Goal: Task Accomplishment & Management: Manage account settings

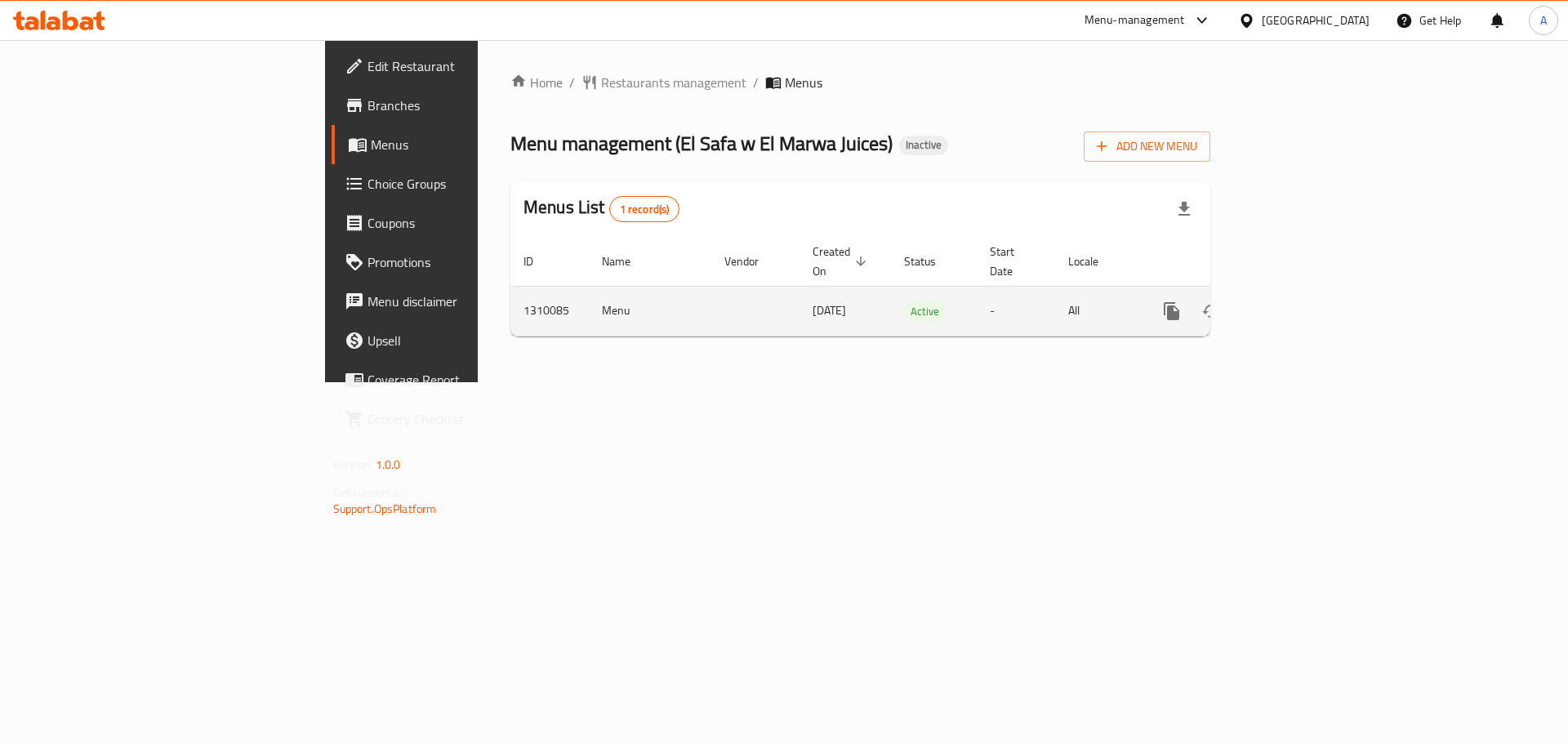
click at [1297, 304] on icon "enhanced table" at bounding box center [1290, 311] width 14 height 14
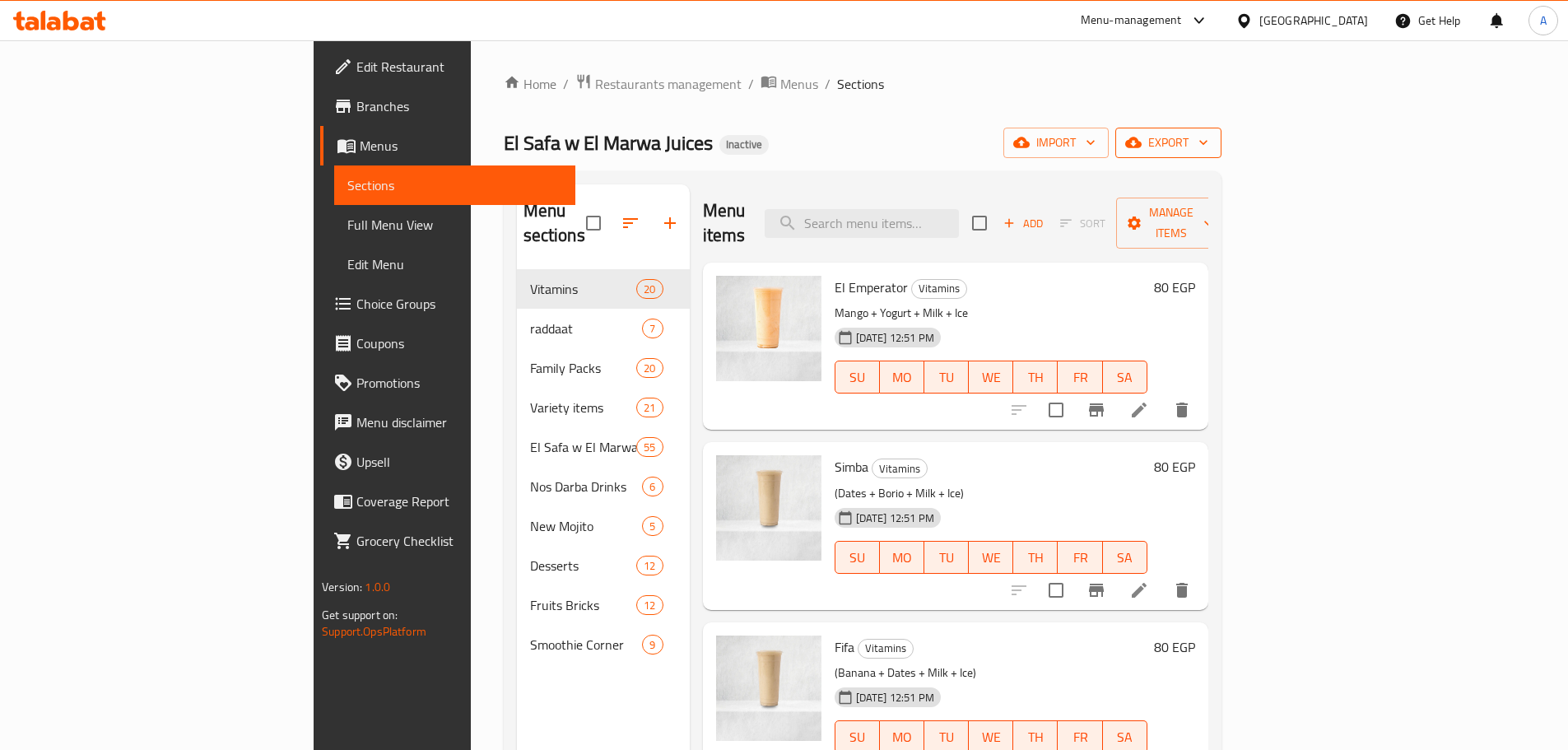
click at [1208, 147] on span "export" at bounding box center [1169, 143] width 80 height 21
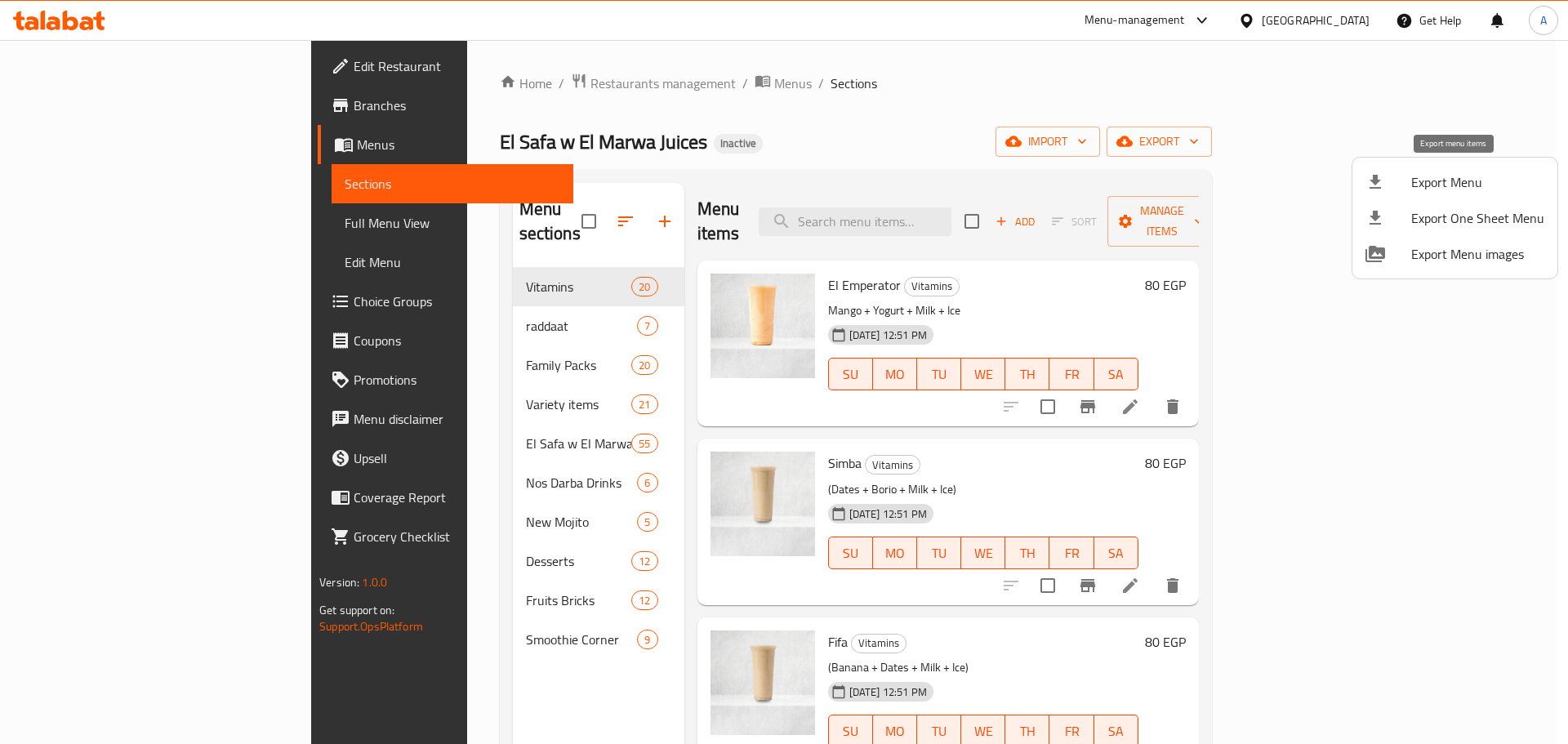
click at [1417, 186] on span "Export Menu" at bounding box center [1478, 182] width 133 height 20
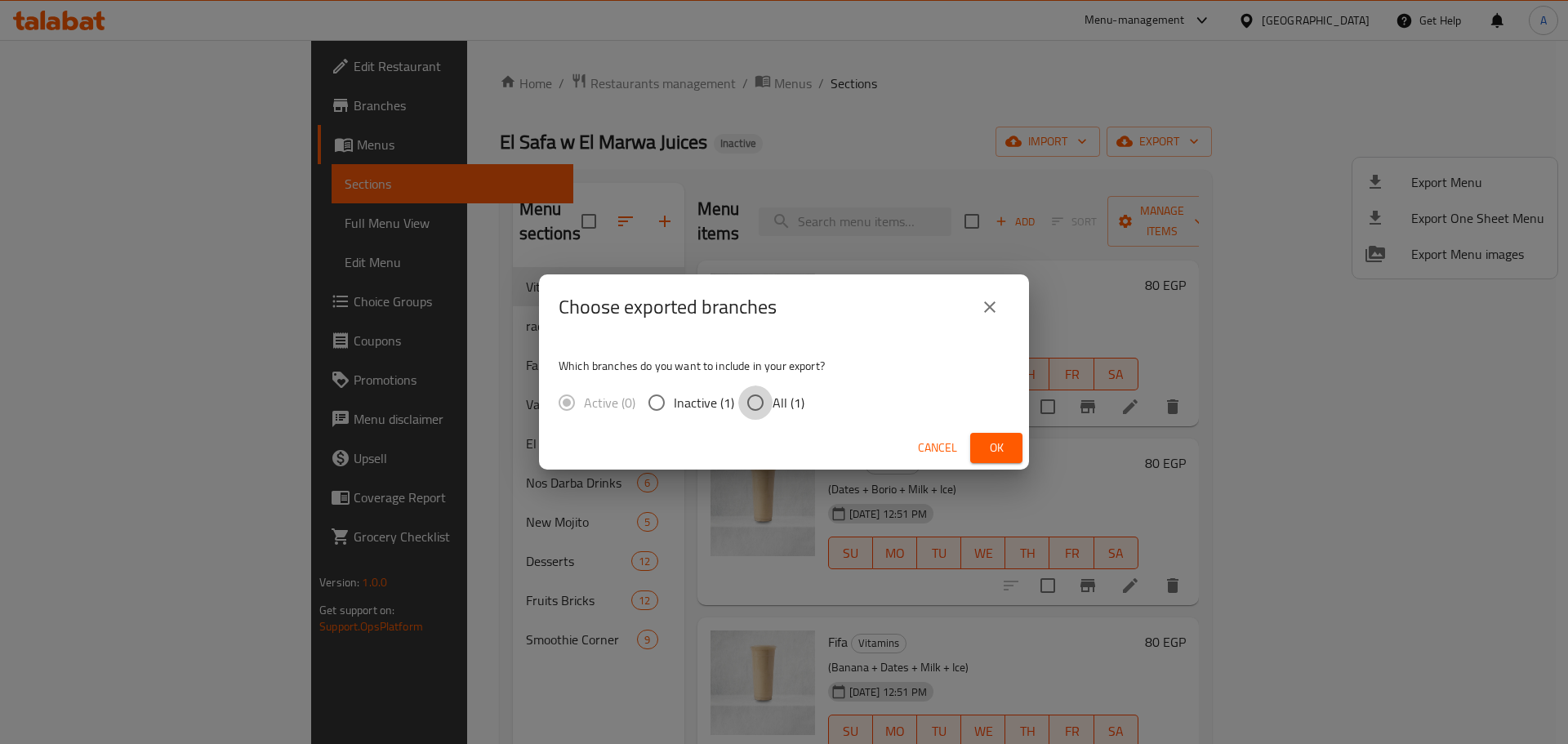
click at [767, 410] on input "All (1)" at bounding box center [756, 403] width 34 height 34
radio input "true"
click at [987, 447] on span "Ok" at bounding box center [996, 448] width 26 height 21
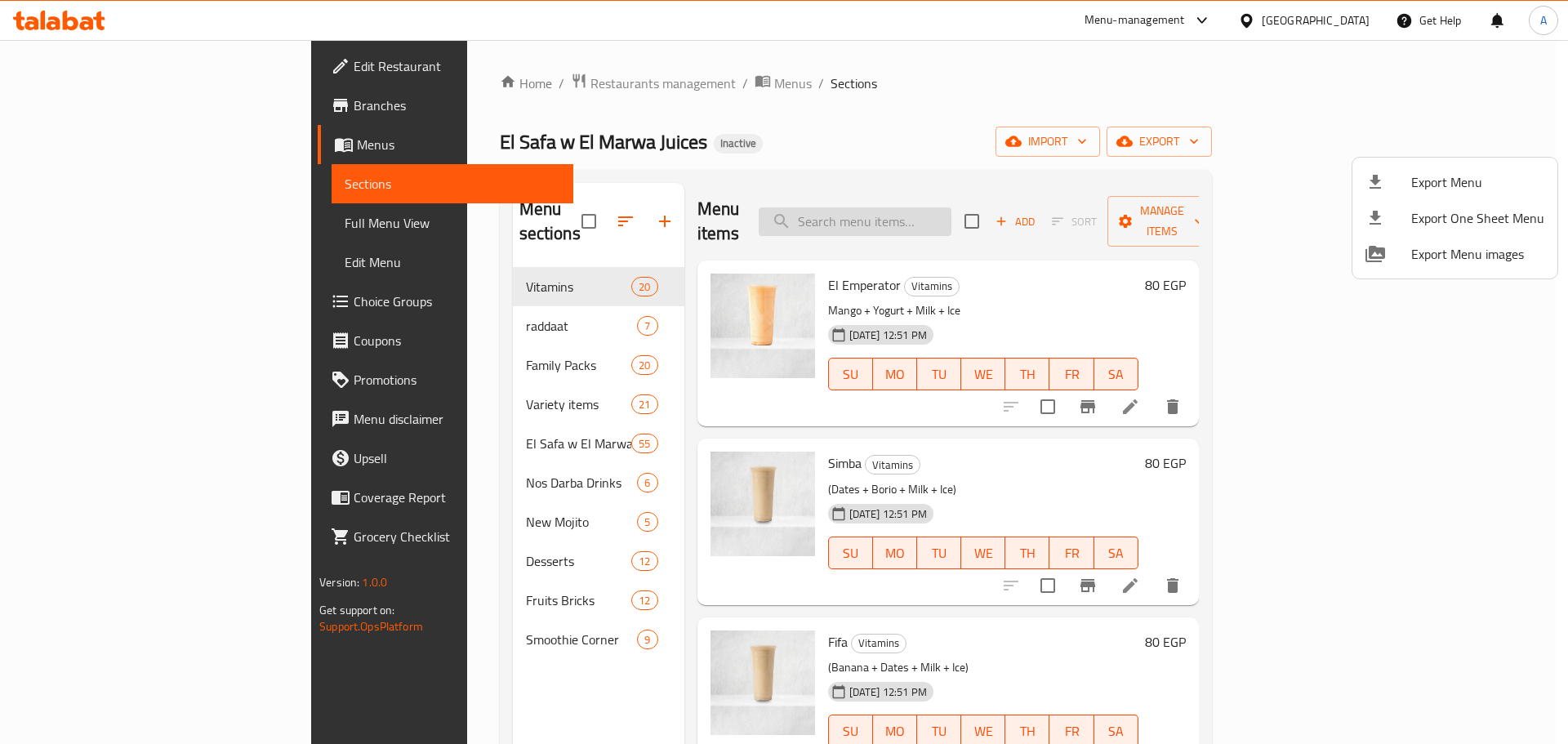
click at [968, 197] on div at bounding box center [784, 372] width 1568 height 744
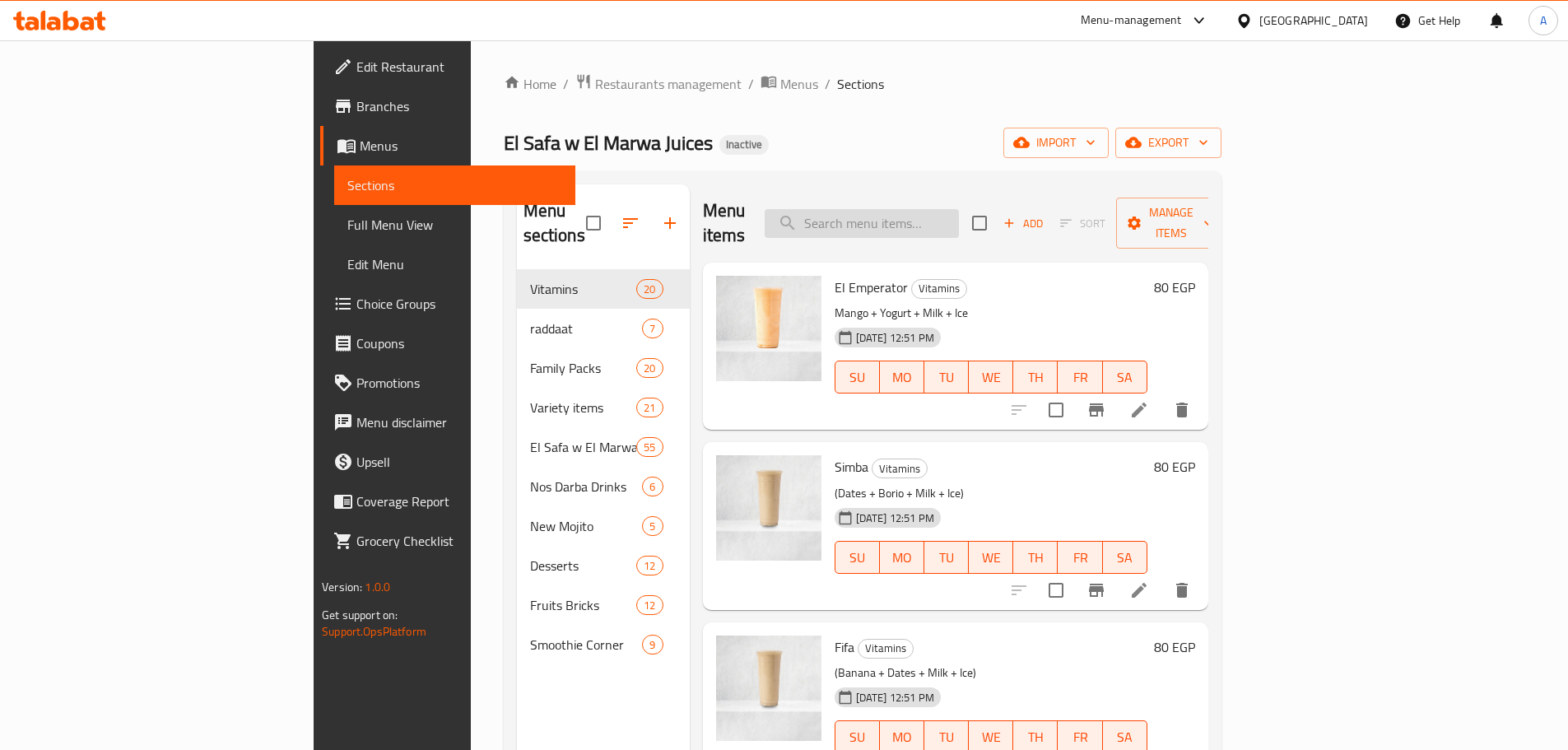
click at [959, 209] on input "search" at bounding box center [862, 223] width 194 height 29
type input "h"
type input "ايس مشكل"
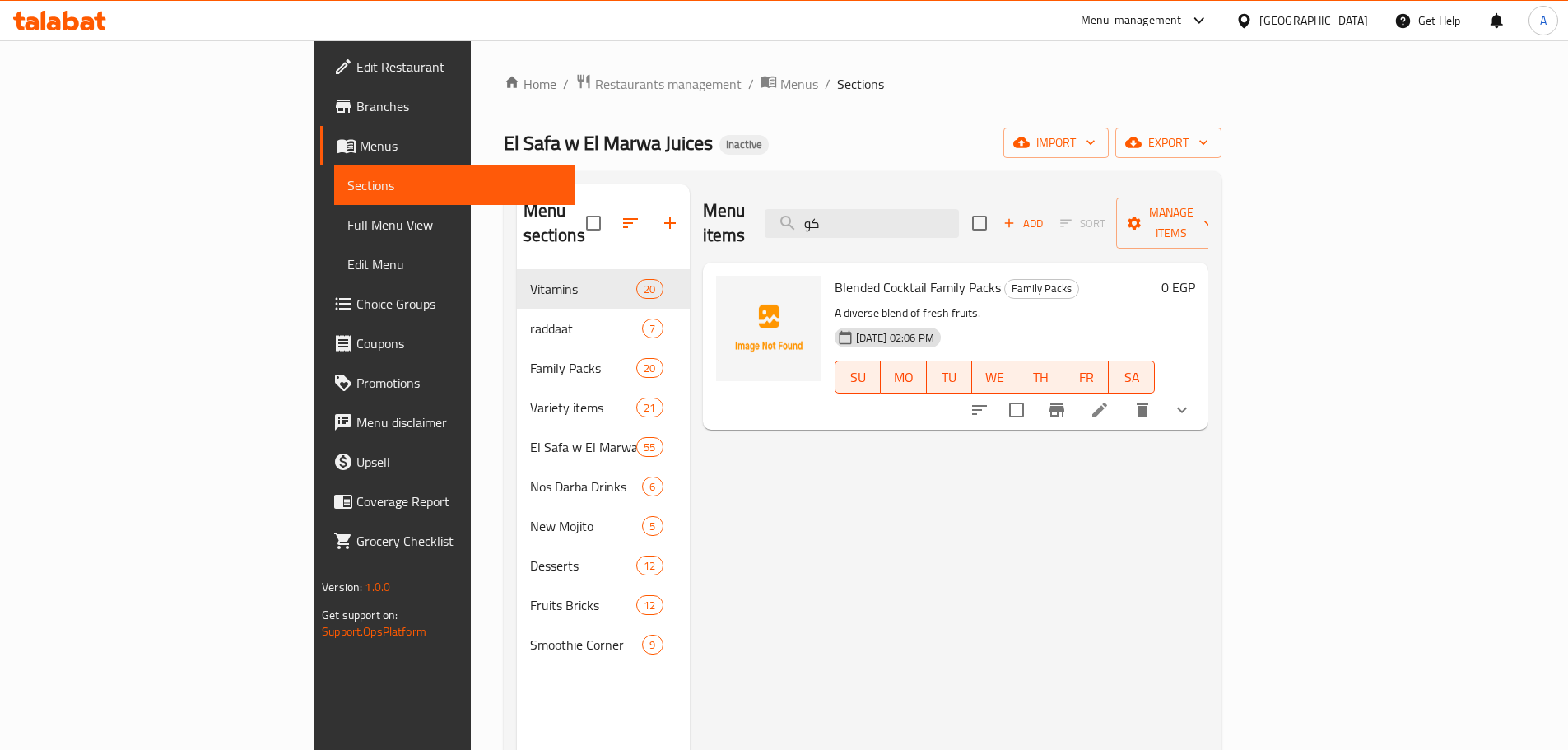
type input "ك"
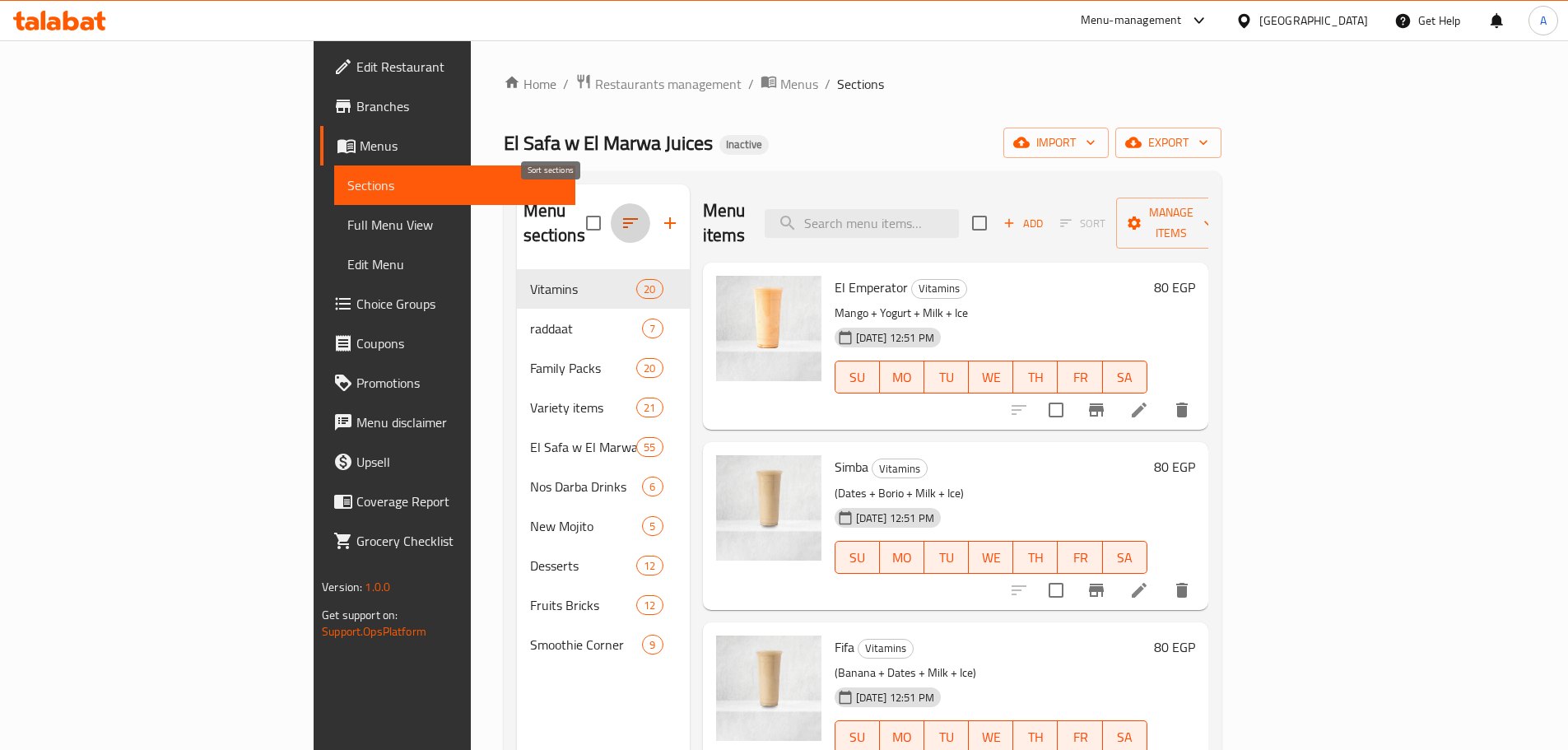
click at [623, 218] on icon "button" at bounding box center [630, 222] width 15 height 10
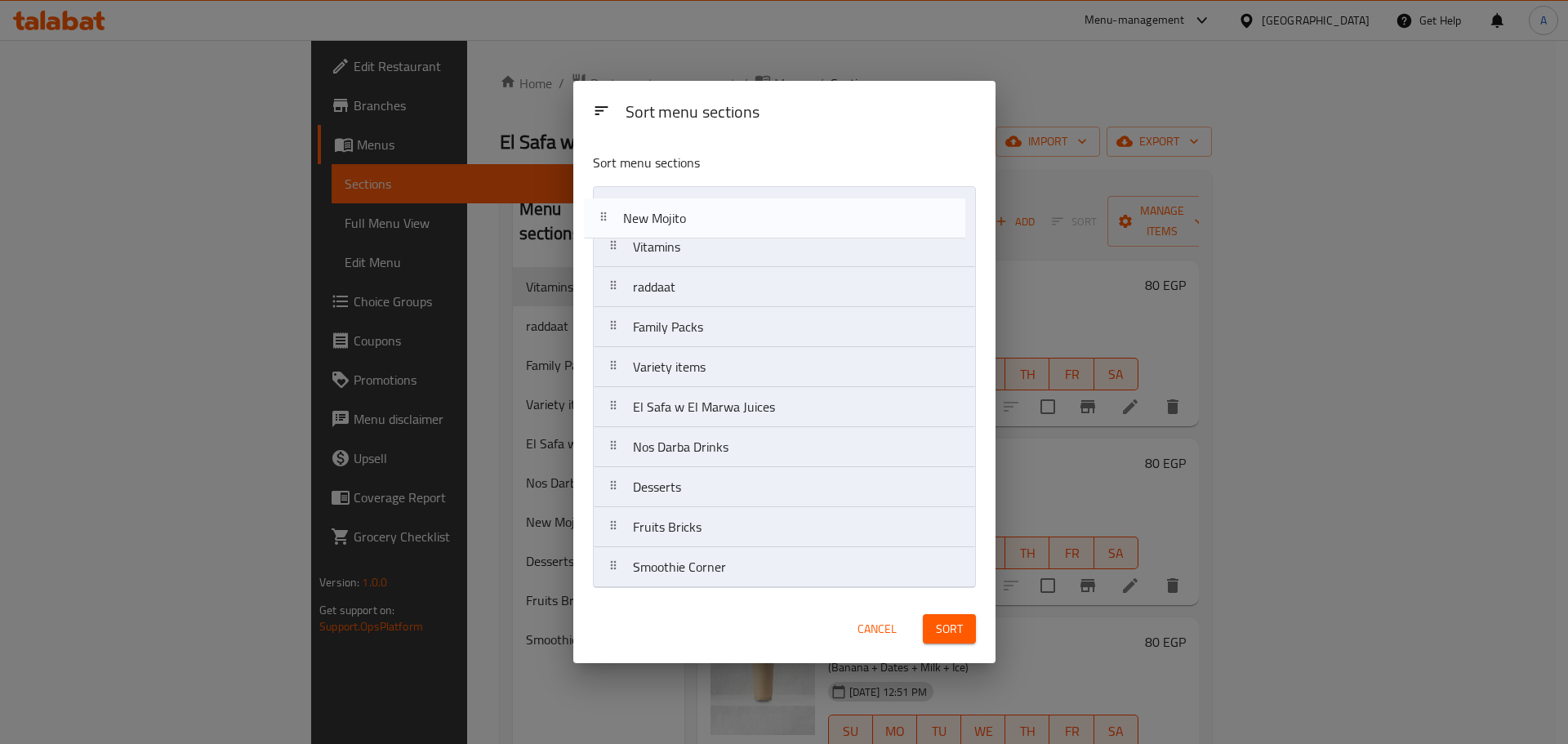
drag, startPoint x: 734, startPoint y: 449, endPoint x: 722, endPoint y: 212, distance: 237.3
click at [722, 212] on nav "Vitamins raddaat Family Packs Variety items El Safa w El Marwa Juices Nos Darba…" at bounding box center [784, 387] width 383 height 402
drag, startPoint x: 693, startPoint y: 300, endPoint x: 691, endPoint y: 248, distance: 52.0
click at [691, 248] on nav "New Mojito Vitamins raddaat Family Packs Variety items El Safa w El Marwa Juice…" at bounding box center [784, 387] width 383 height 402
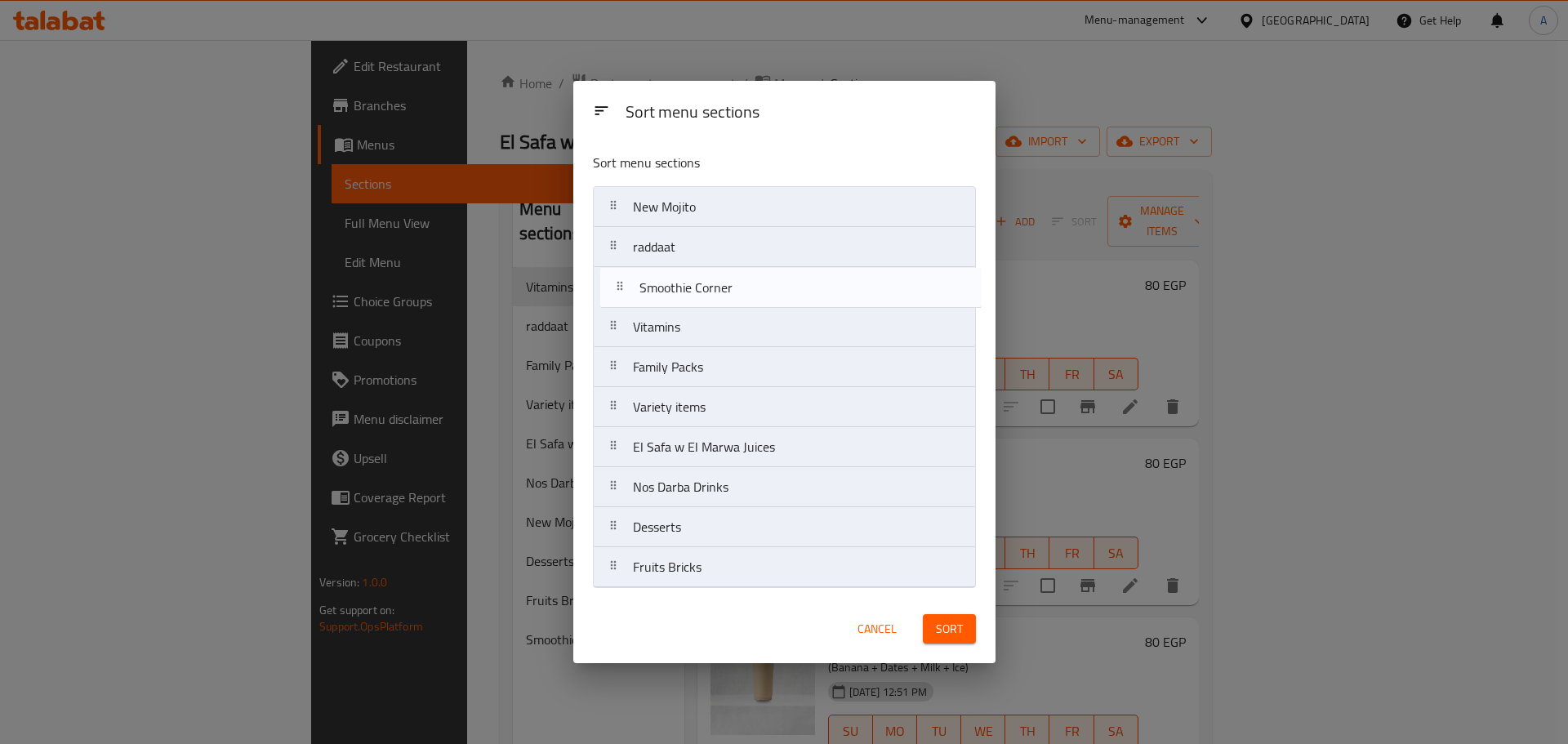
drag, startPoint x: 730, startPoint y: 567, endPoint x: 738, endPoint y: 277, distance: 290.1
click at [738, 277] on nav "New Mojito raddaat Vitamins Family Packs Variety items El Safa w El Marwa Juice…" at bounding box center [784, 387] width 383 height 402
drag, startPoint x: 742, startPoint y: 410, endPoint x: 749, endPoint y: 319, distance: 91.3
click at [749, 319] on nav "New Mojito raddaat Smoothie Corner Vitamins Family Packs Variety items El Safa …" at bounding box center [784, 387] width 383 height 402
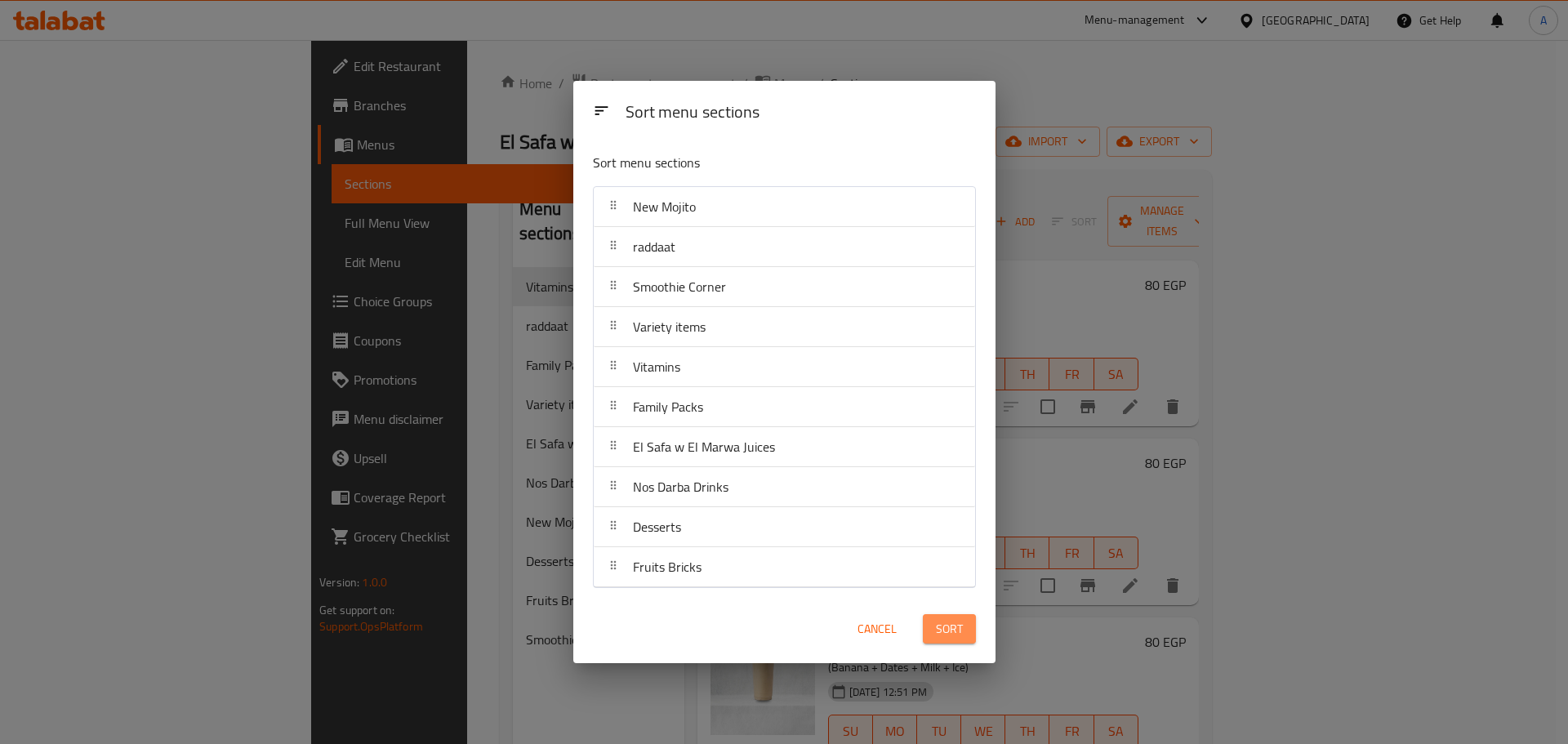
click at [960, 629] on span "Sort" at bounding box center [949, 629] width 27 height 21
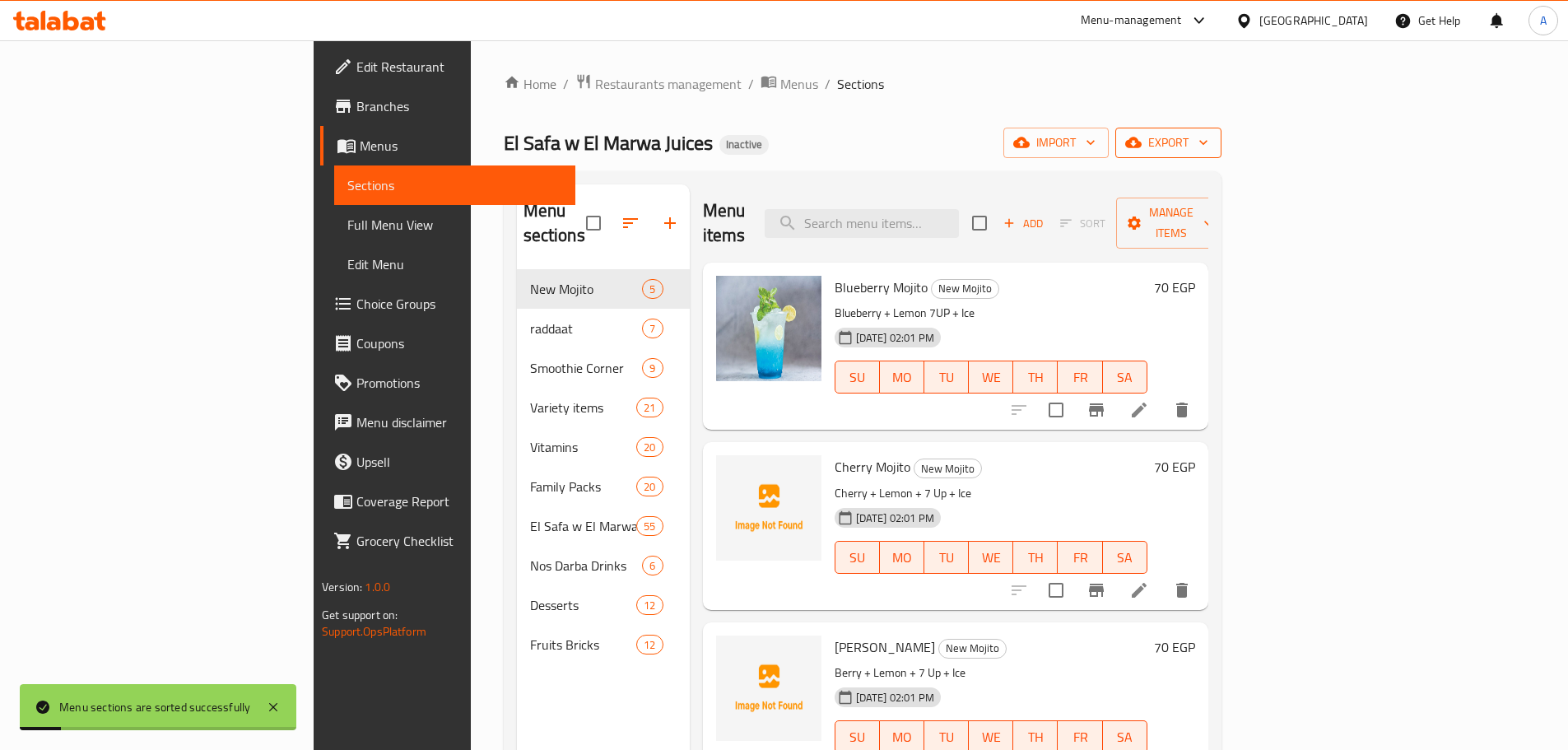
click at [1212, 151] on icon "button" at bounding box center [1204, 143] width 16 height 16
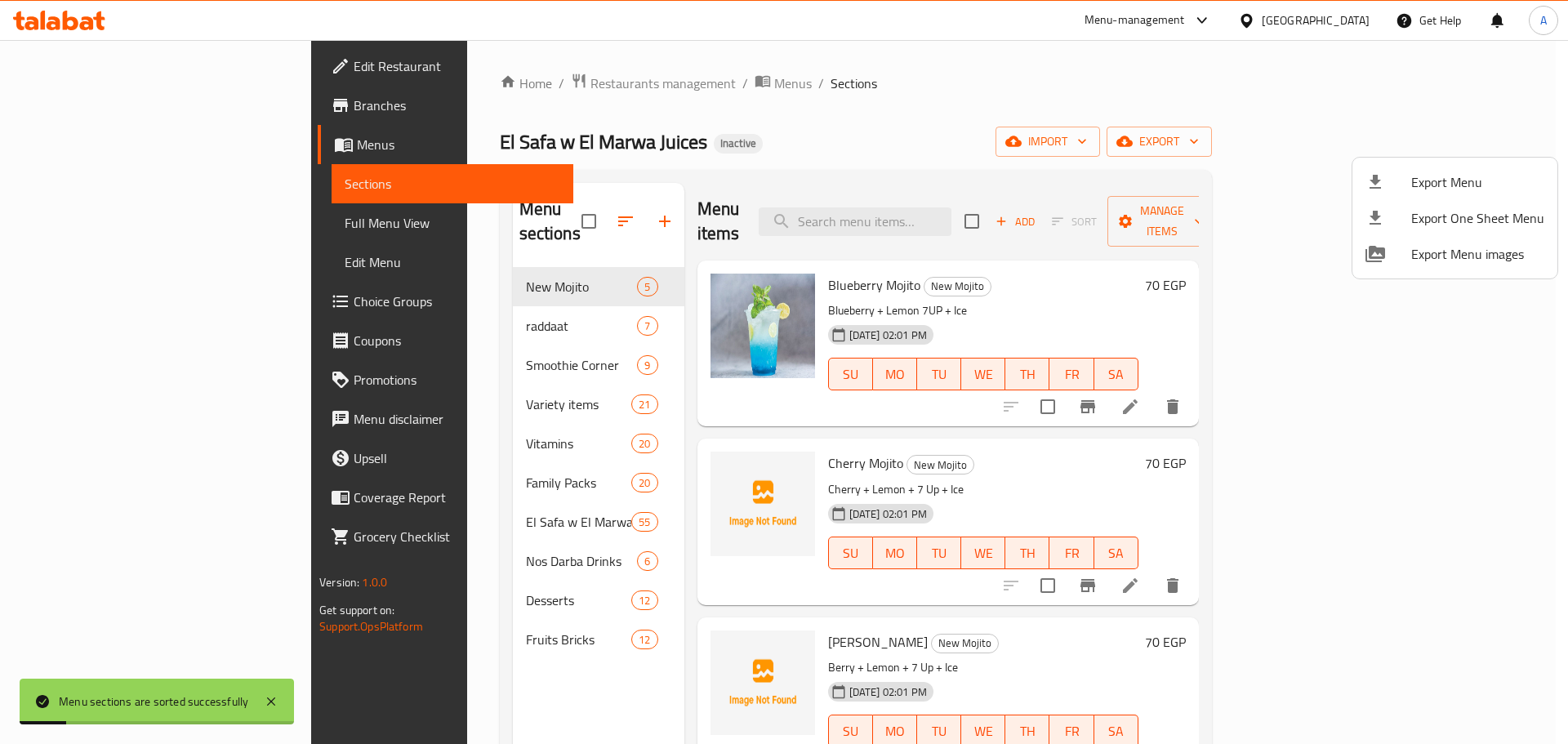
click at [1469, 172] on span "Export Menu" at bounding box center [1478, 182] width 133 height 20
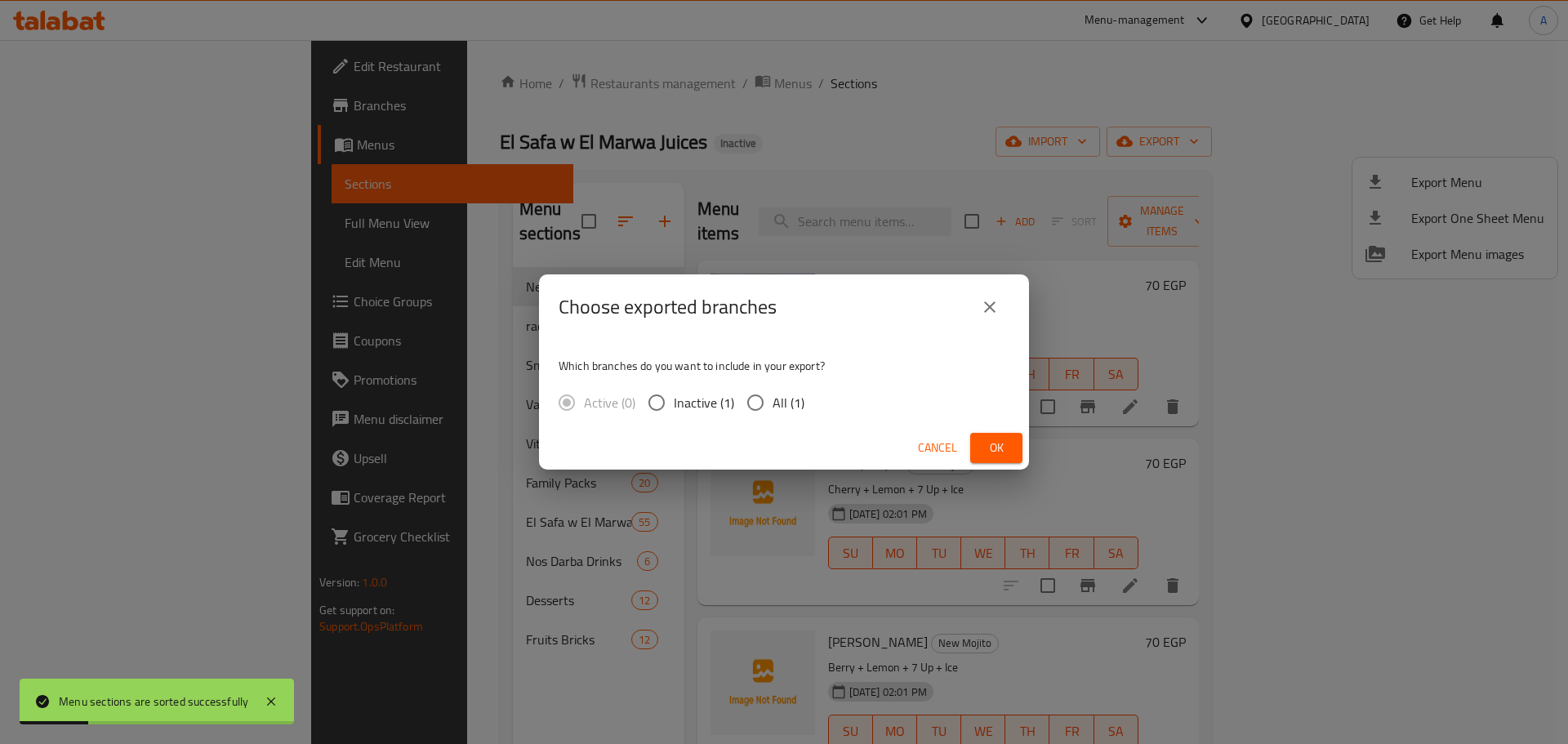
click at [803, 398] on div "Active (0) Inactive (1) All (1)" at bounding box center [687, 403] width 258 height 34
click at [800, 402] on span "All (1)" at bounding box center [788, 403] width 32 height 20
click at [773, 402] on input "All (1)" at bounding box center [756, 403] width 34 height 34
radio input "true"
click at [991, 456] on span "Ok" at bounding box center [996, 448] width 26 height 21
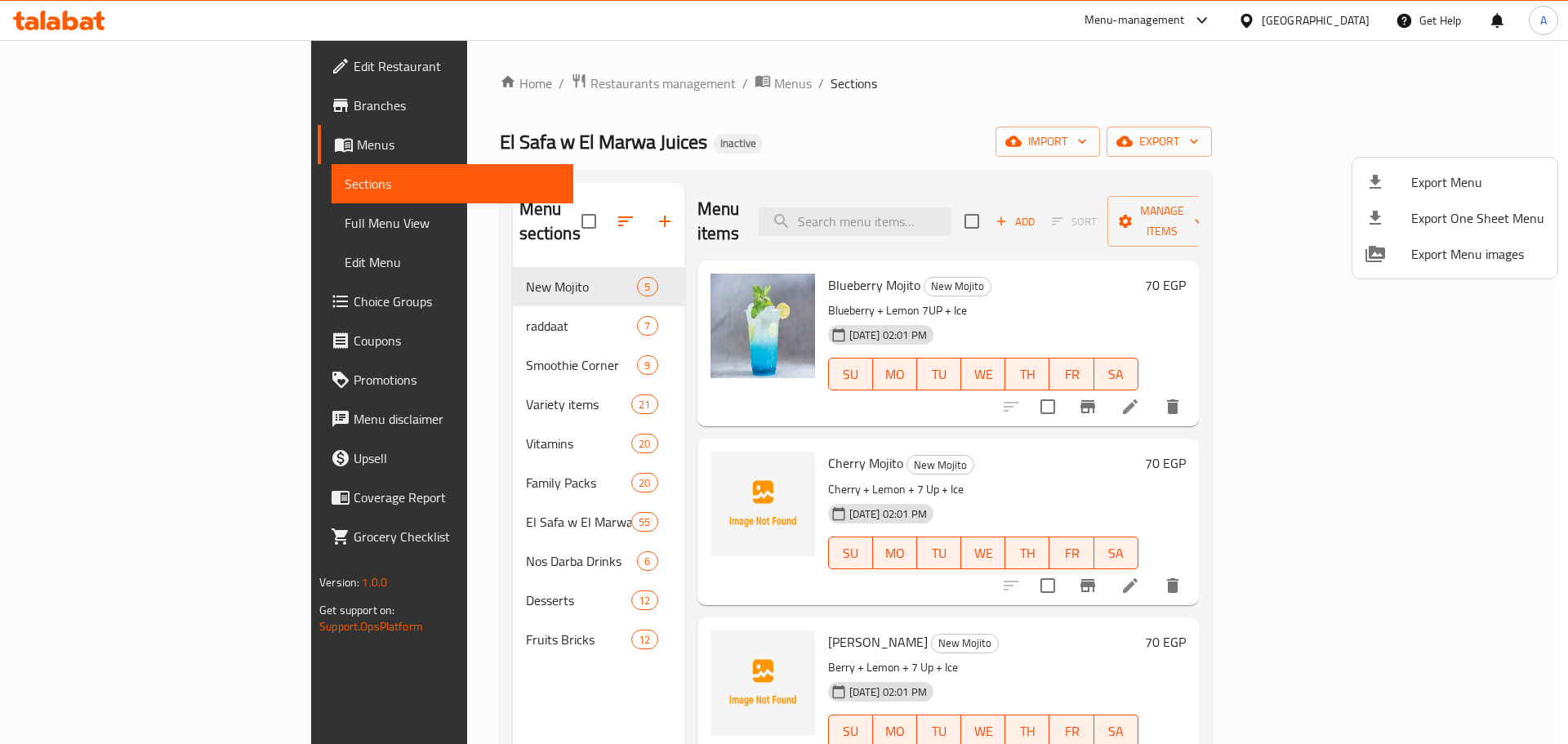
click at [991, 211] on div at bounding box center [784, 372] width 1568 height 744
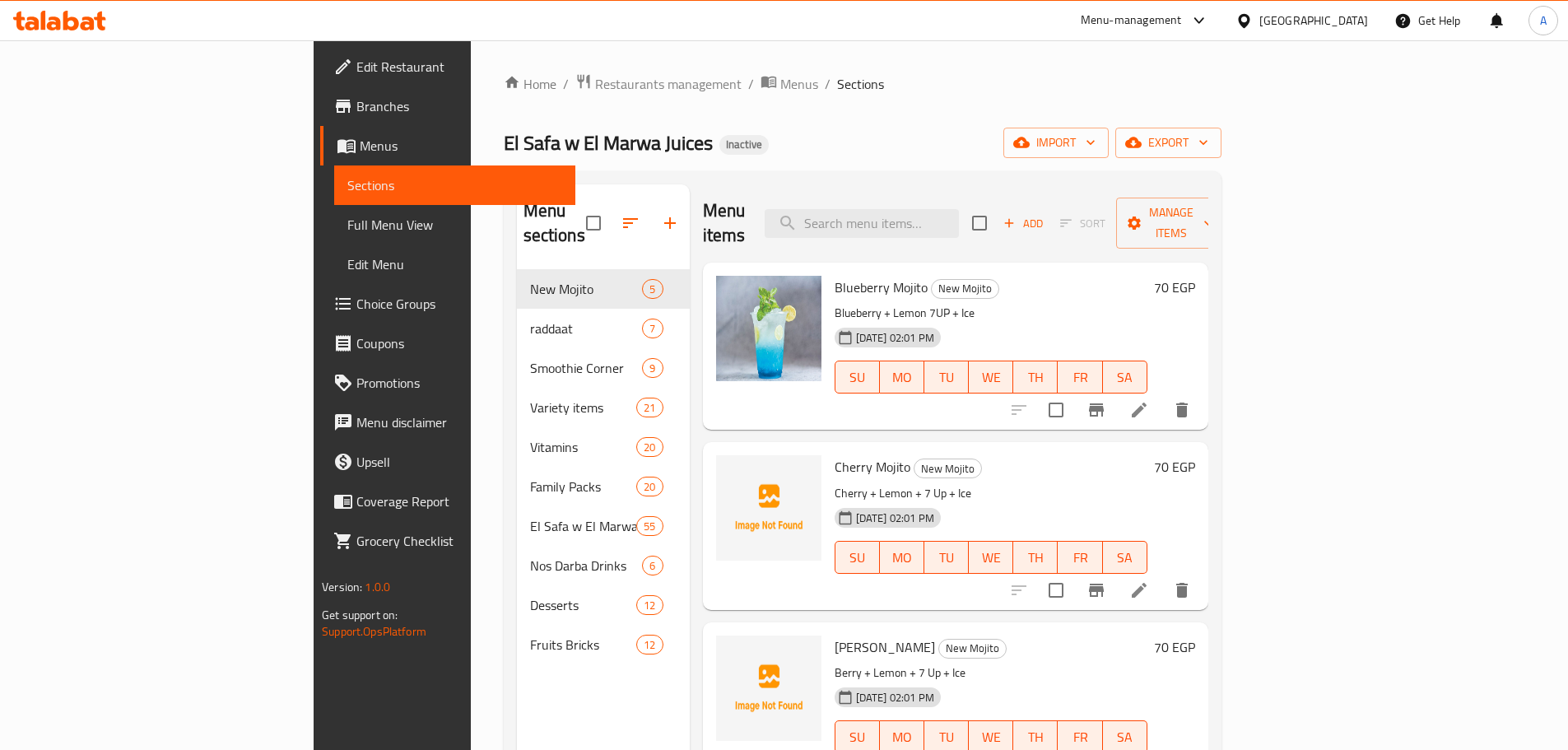
click at [959, 212] on input "search" at bounding box center [862, 223] width 194 height 29
paste input "كيوي باللبن / سادة نص ضربة"
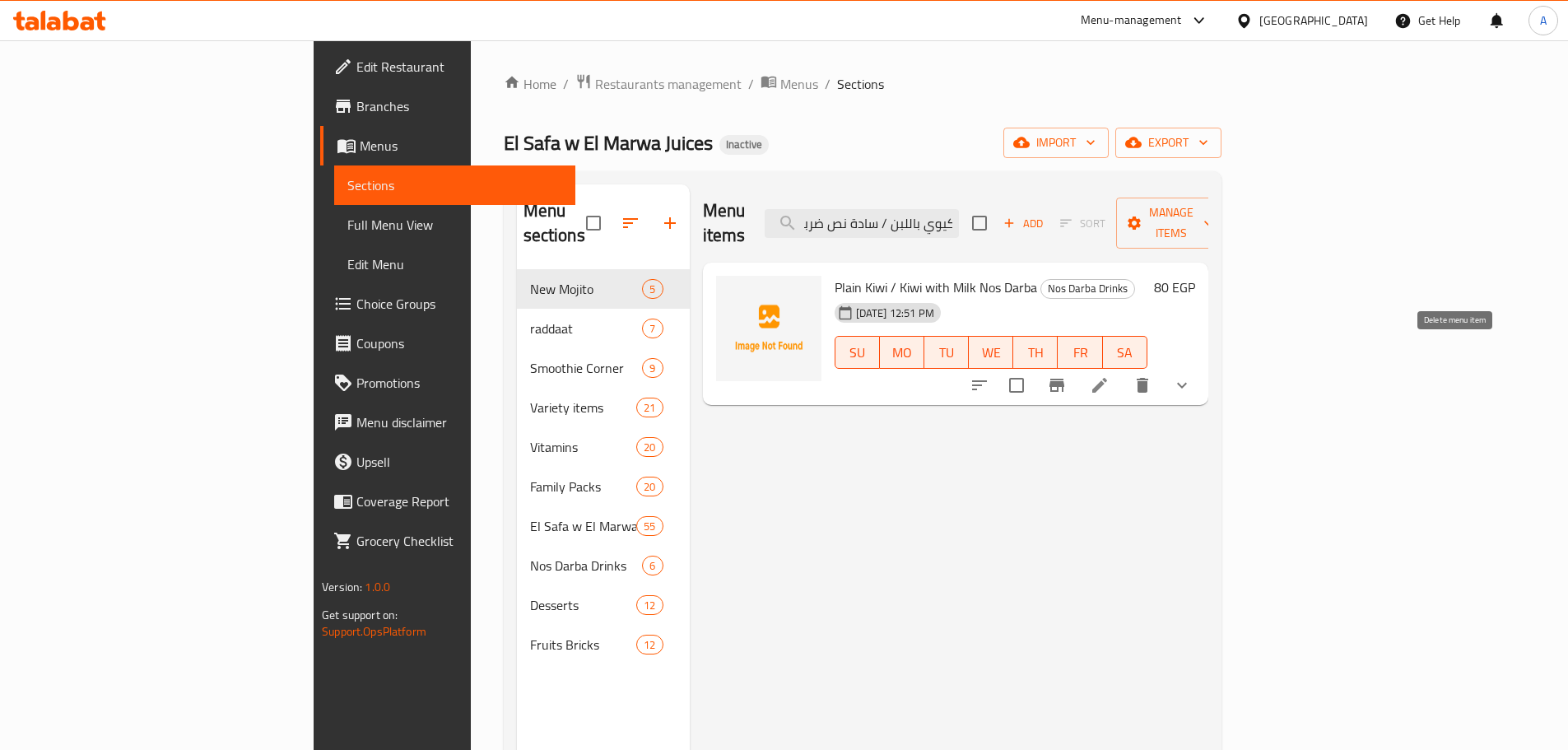
type input "كيوي باللبن / سادة نص ضربة"
click at [1192, 375] on icon "show more" at bounding box center [1182, 385] width 20 height 20
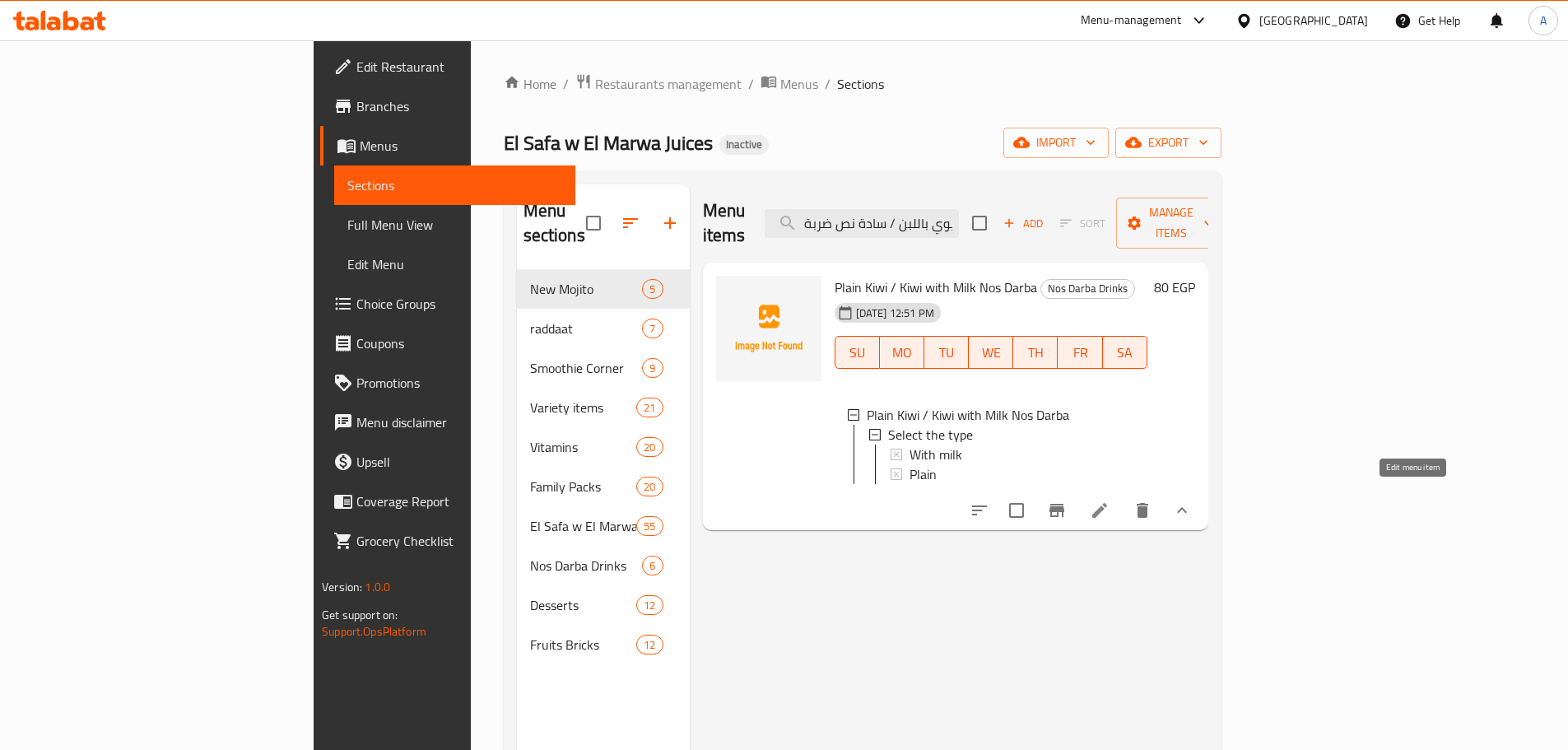
click at [1109, 500] on icon at bounding box center [1100, 510] width 20 height 20
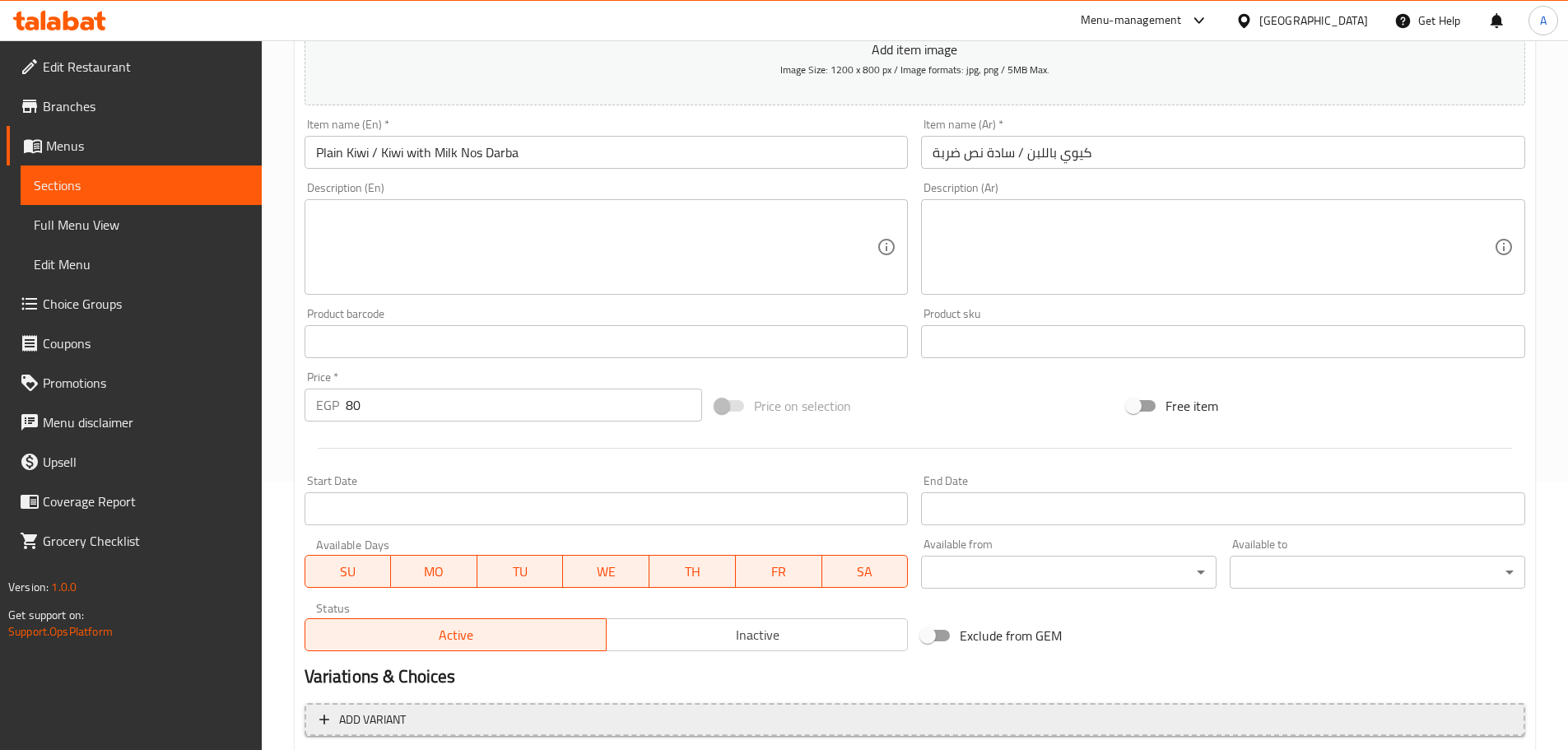
scroll to position [440, 0]
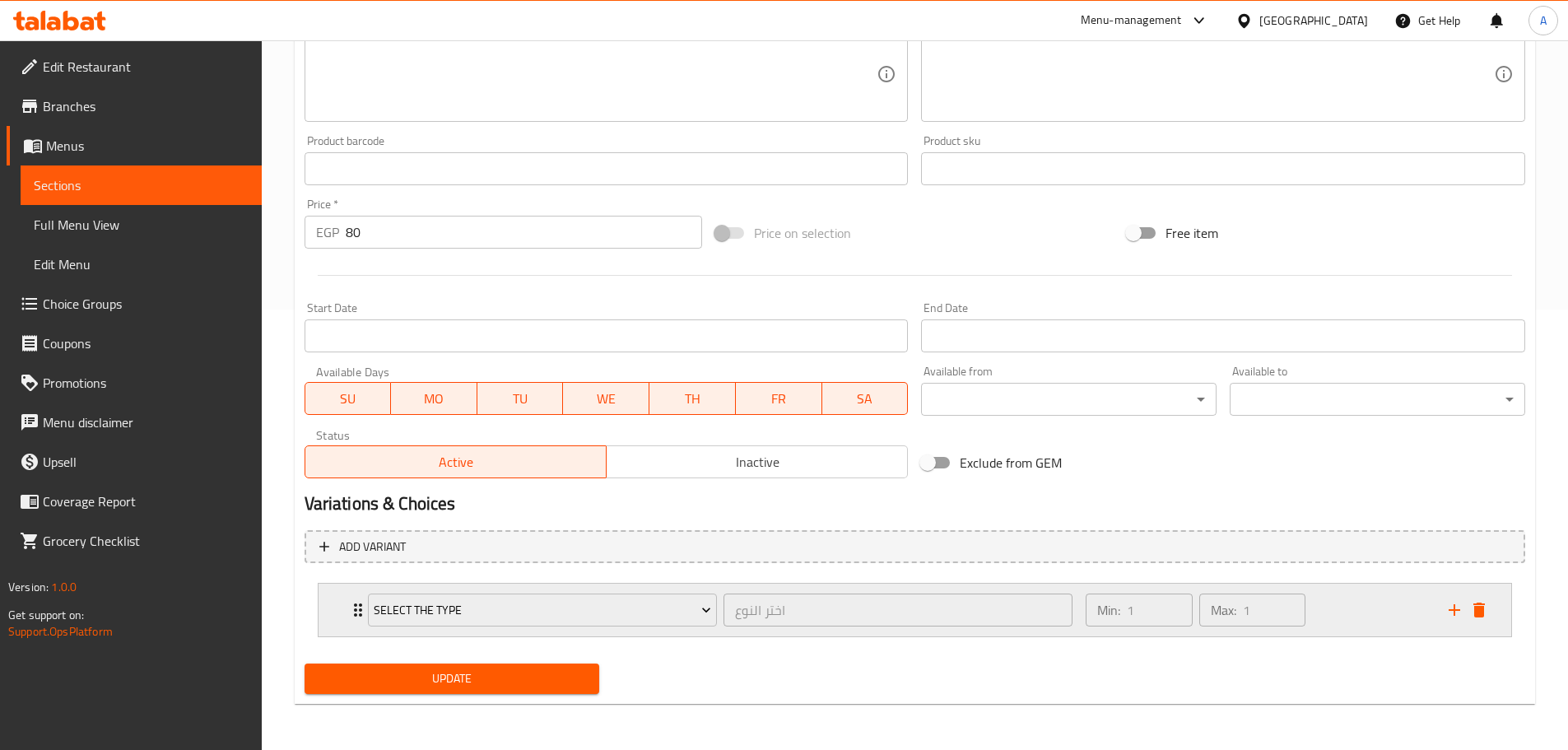
drag, startPoint x: 1320, startPoint y: 597, endPoint x: 1297, endPoint y: 601, distance: 23.3
click at [1321, 597] on div "Min: 1 ​ Max: 1 ​" at bounding box center [1257, 610] width 362 height 53
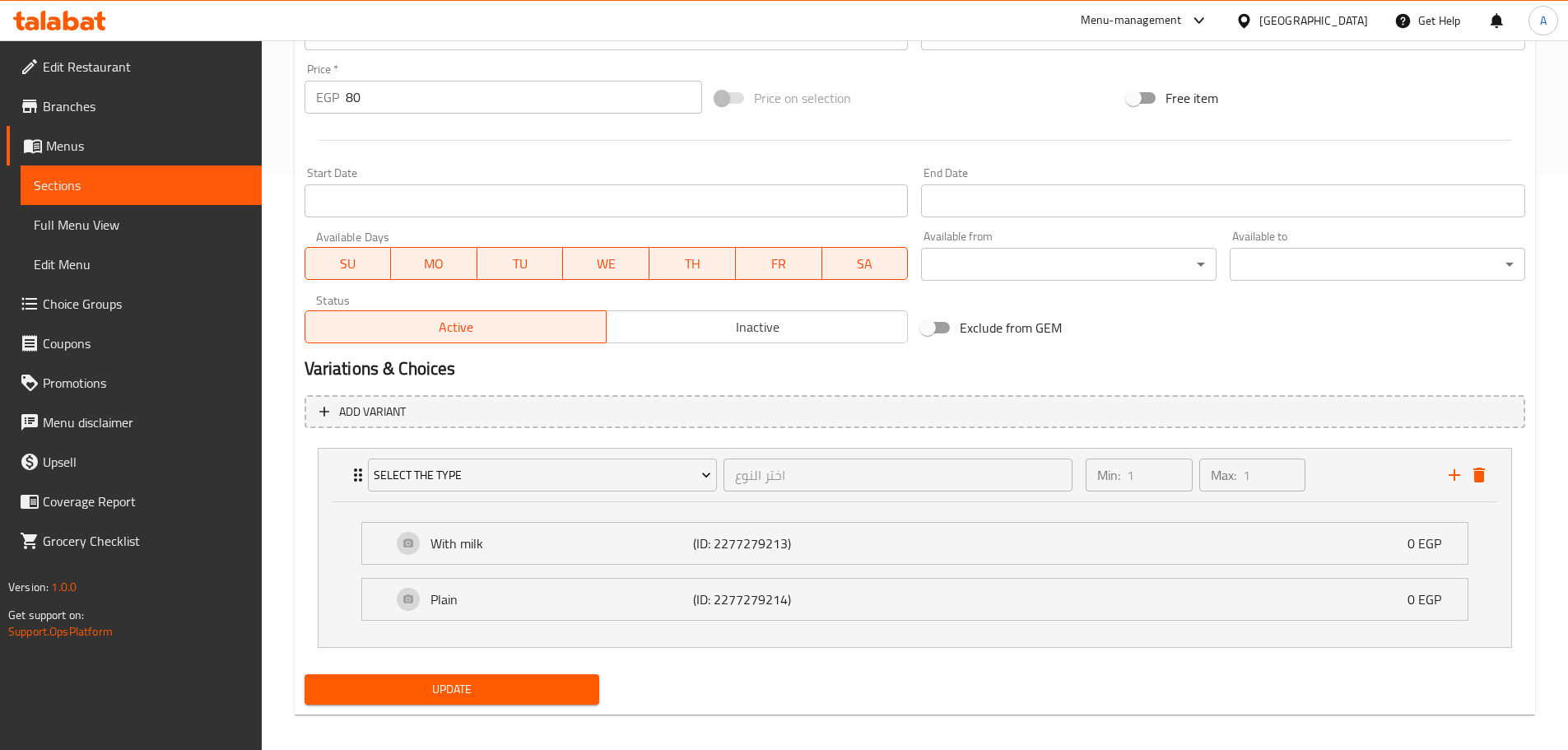
drag, startPoint x: 713, startPoint y: 623, endPoint x: 718, endPoint y: 589, distance: 34.4
click at [711, 611] on div "Select the type اختر النوع ​ Min: 1 ​ Max: 1 ​ With milk (ID: 2277279213) 0 EGP…" at bounding box center [914, 548] width 1221 height 213
click at [728, 596] on p "(ID: 2277279214)" at bounding box center [780, 598] width 175 height 20
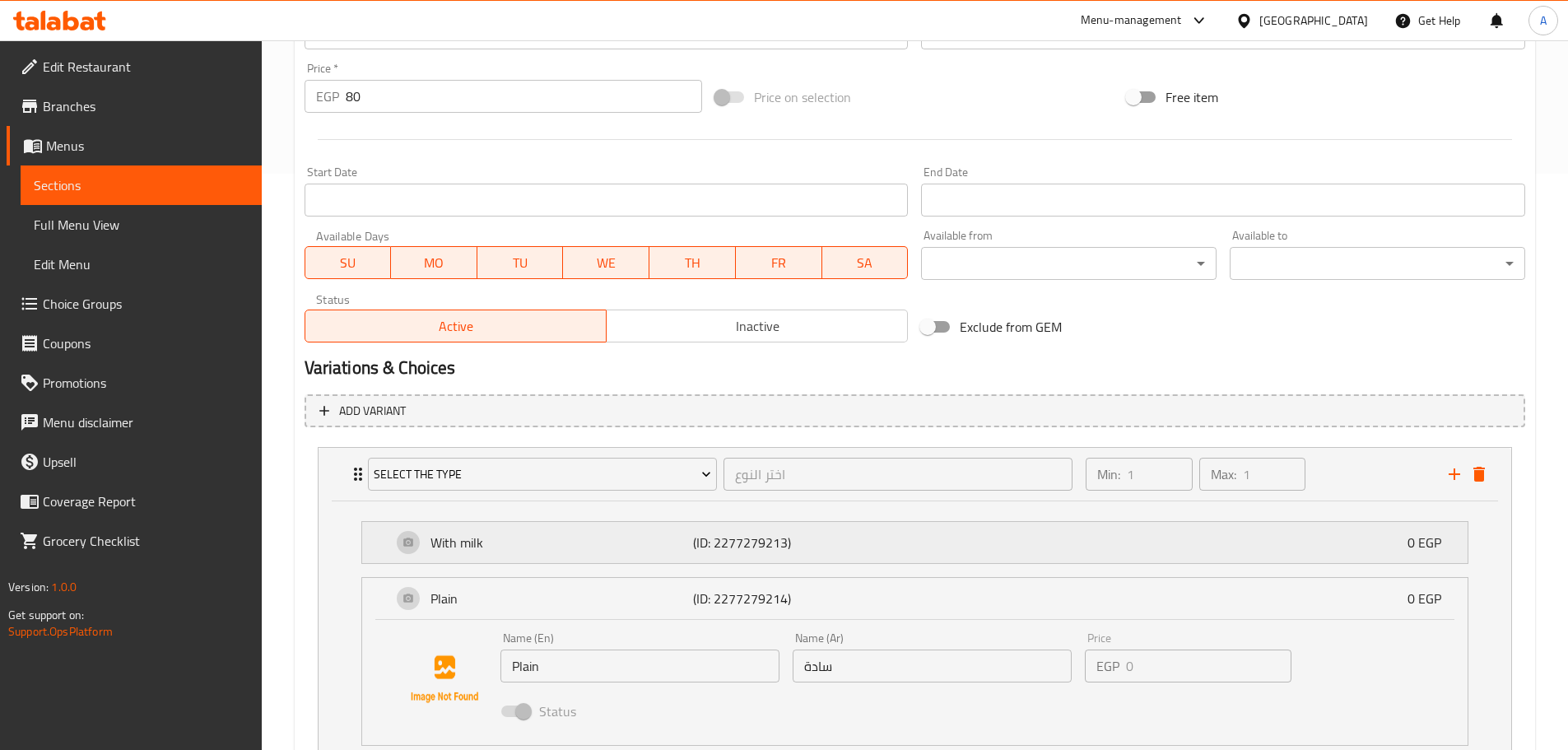
click at [727, 540] on p "(ID: 2277279213)" at bounding box center [780, 543] width 175 height 20
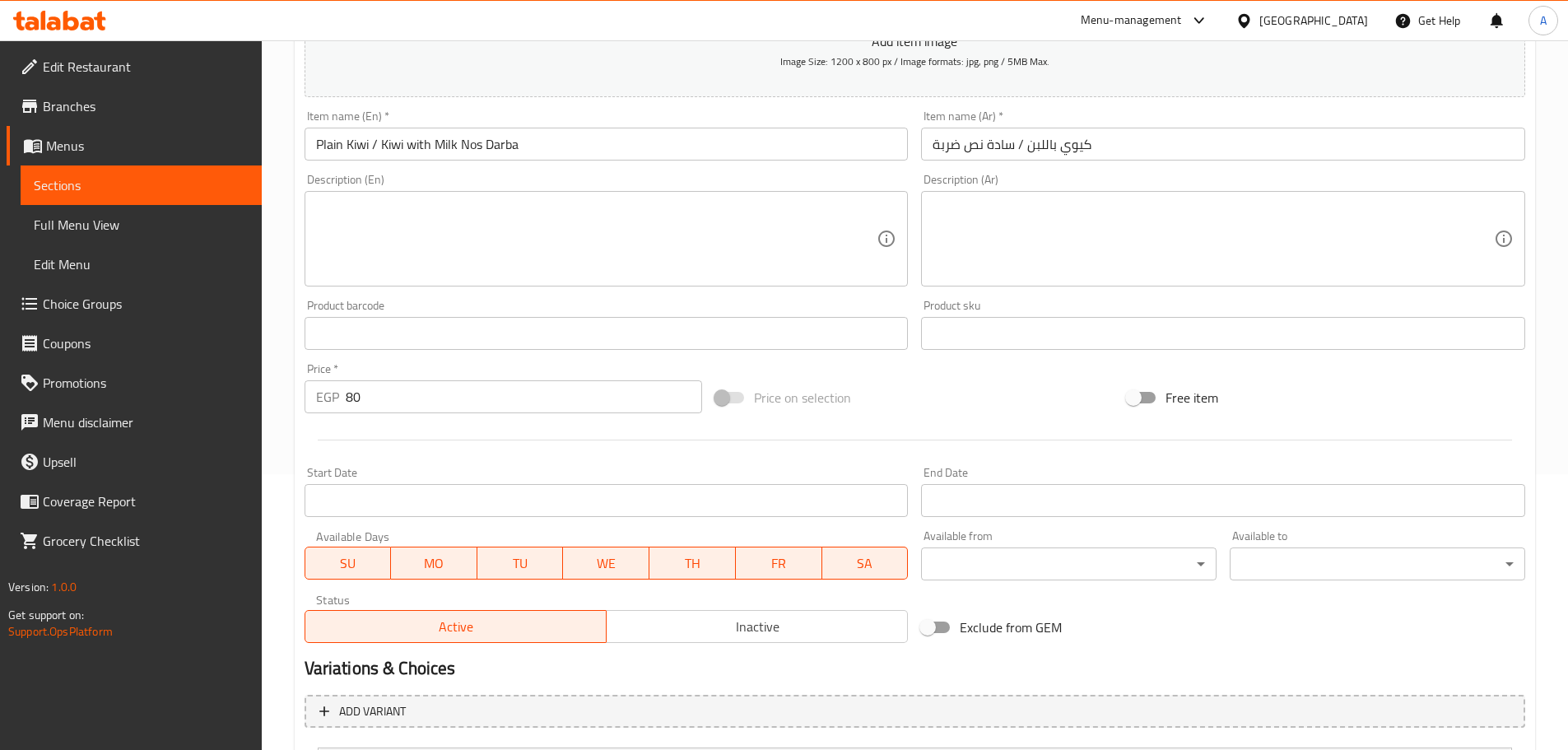
scroll to position [83, 0]
